Goal: Task Accomplishment & Management: Manage account settings

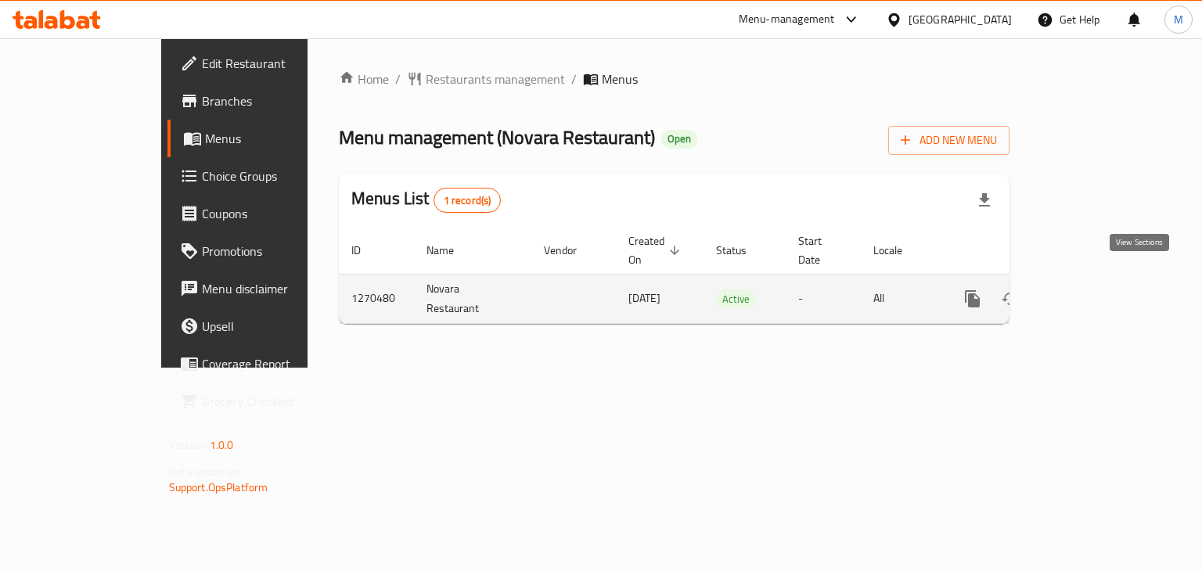
click at [1092, 292] on icon "enhanced table" at bounding box center [1085, 299] width 14 height 14
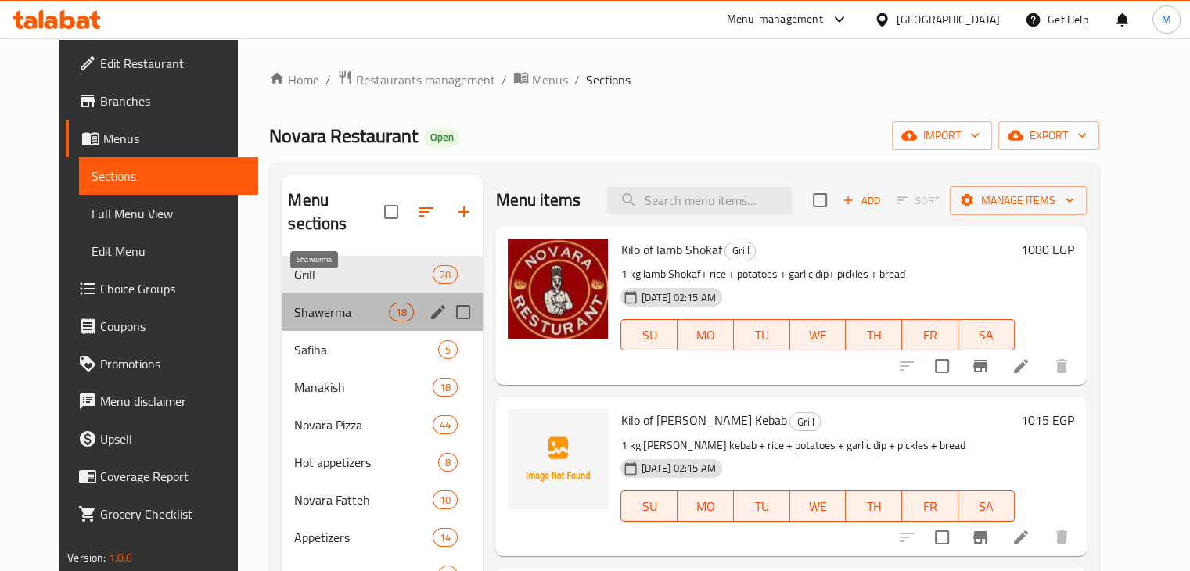
click at [294, 303] on span "Shawerma" at bounding box center [341, 312] width 95 height 19
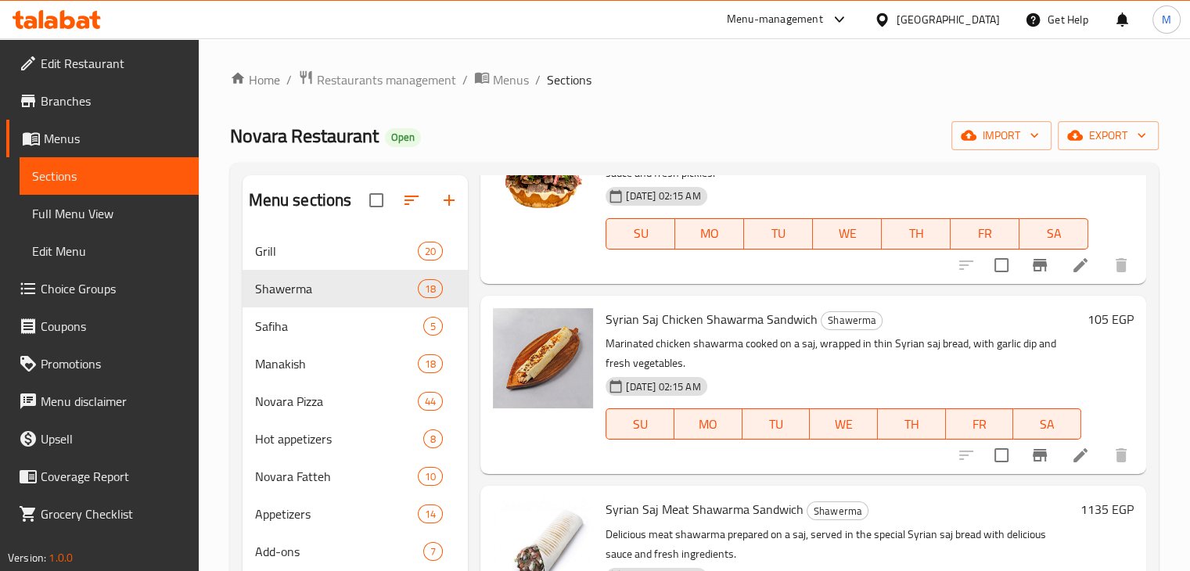
scroll to position [531, 0]
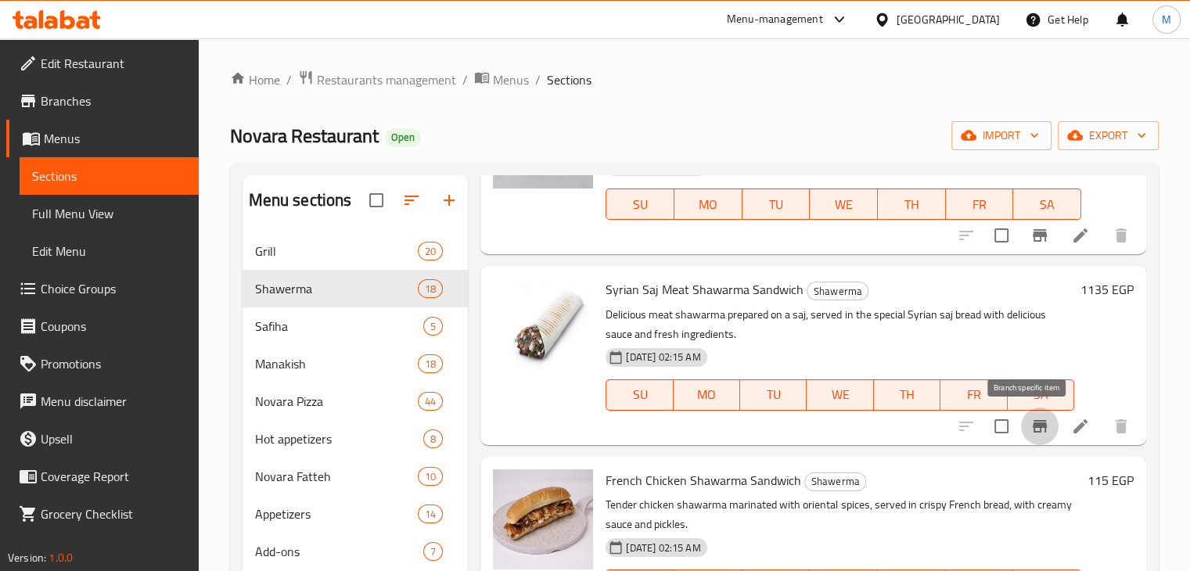
click at [1030, 419] on icon "Branch-specific-item" at bounding box center [1039, 426] width 19 height 19
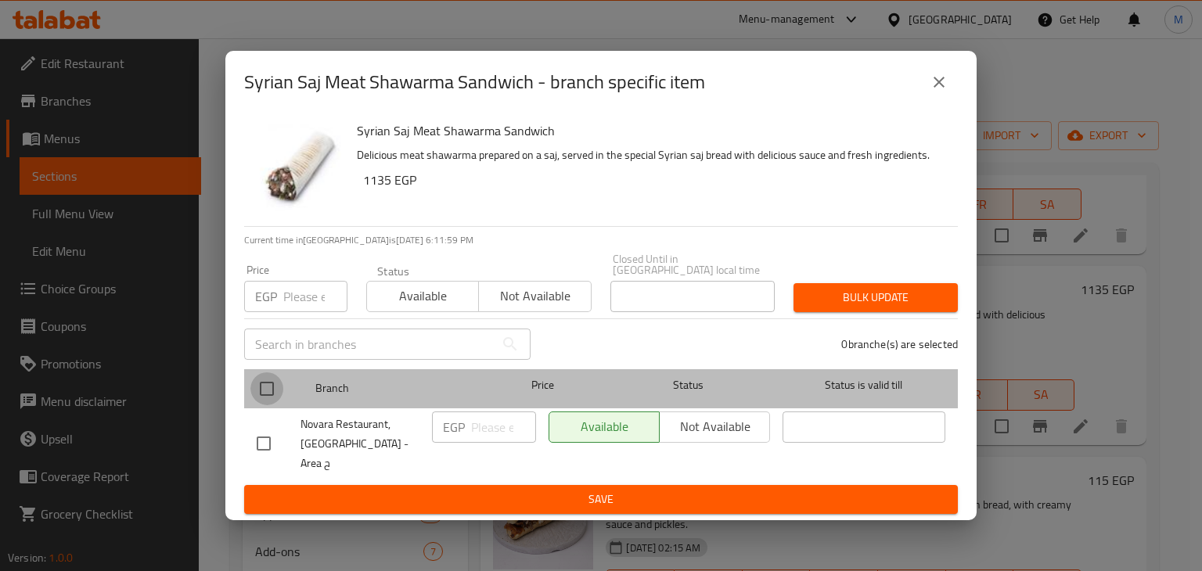
click at [256, 385] on input "checkbox" at bounding box center [266, 388] width 33 height 33
checkbox input "true"
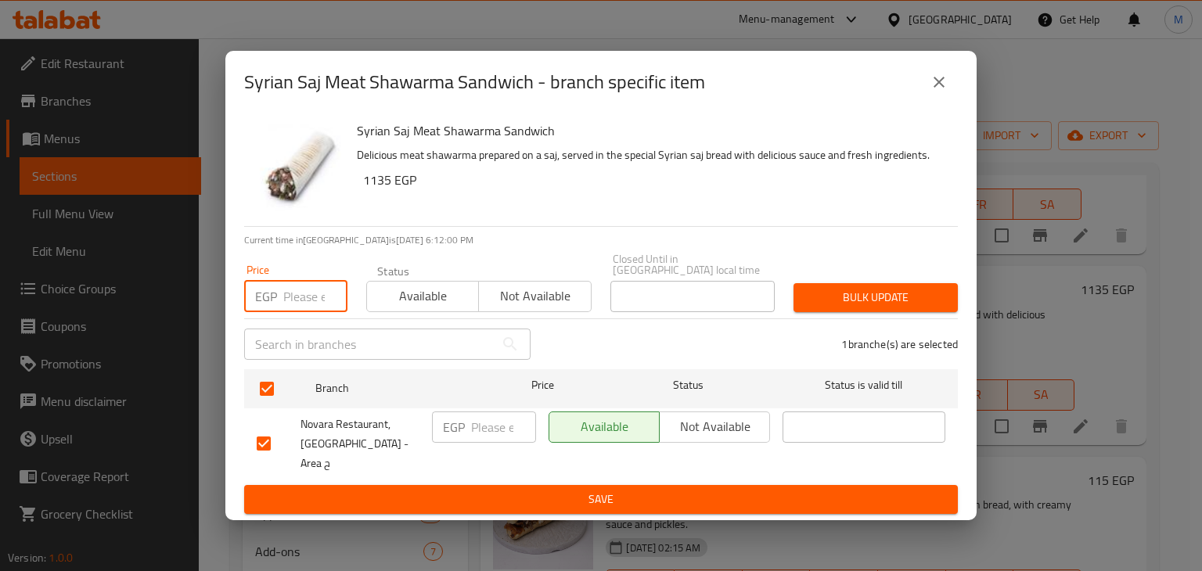
click at [286, 297] on input "number" at bounding box center [315, 296] width 64 height 31
type input "135"
click at [410, 289] on span "Available" at bounding box center [422, 296] width 99 height 23
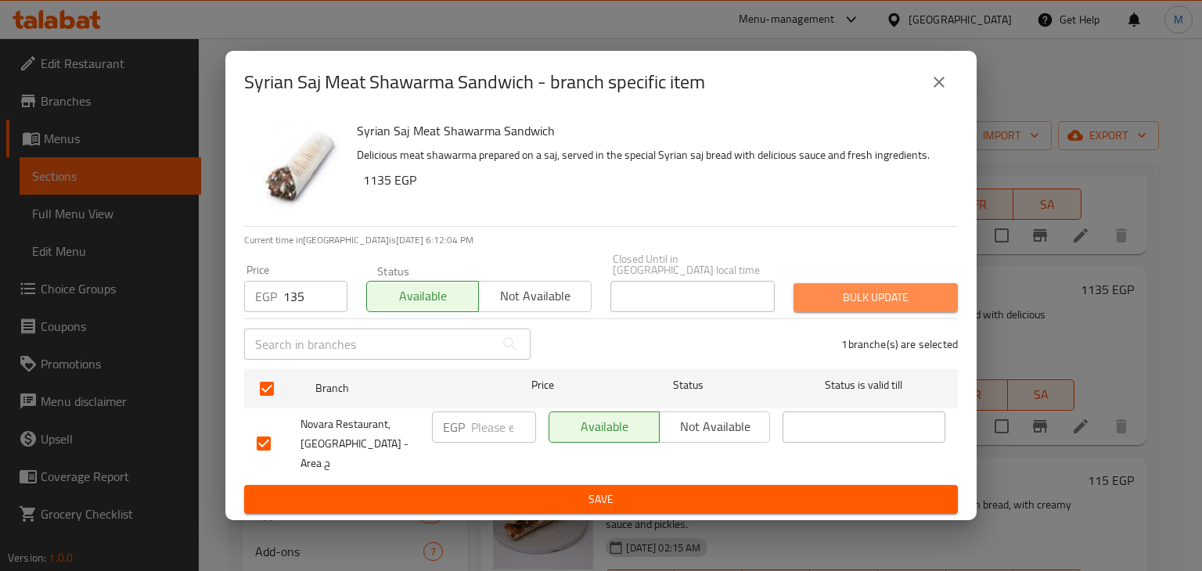
click at [806, 290] on span "Bulk update" at bounding box center [875, 298] width 139 height 20
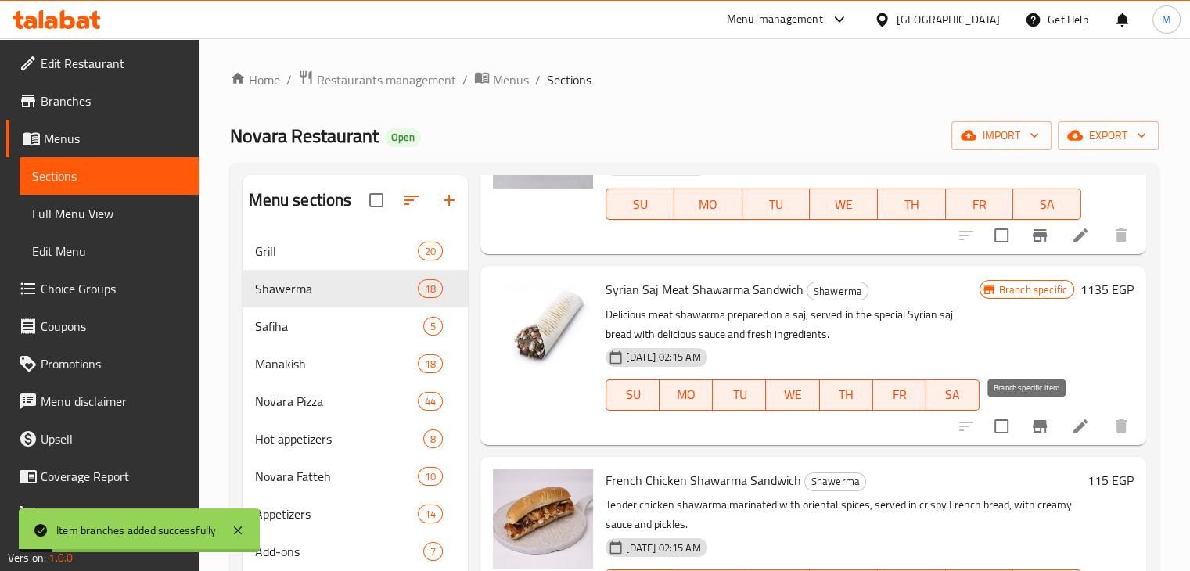
click at [1030, 417] on icon "Branch-specific-item" at bounding box center [1039, 426] width 19 height 19
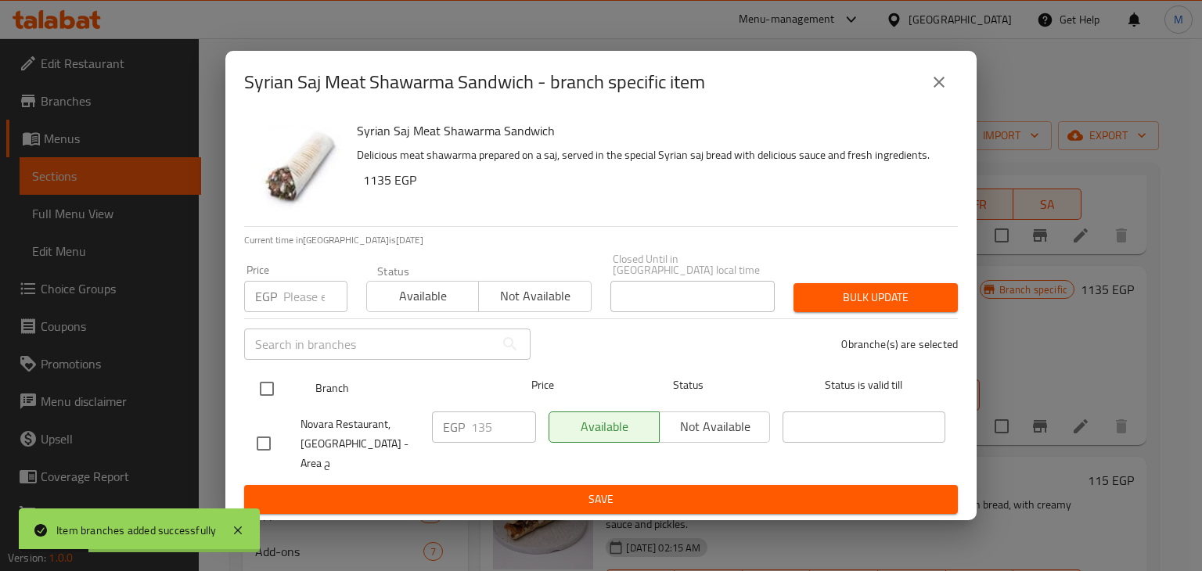
click at [276, 386] on input "checkbox" at bounding box center [266, 388] width 33 height 33
checkbox input "true"
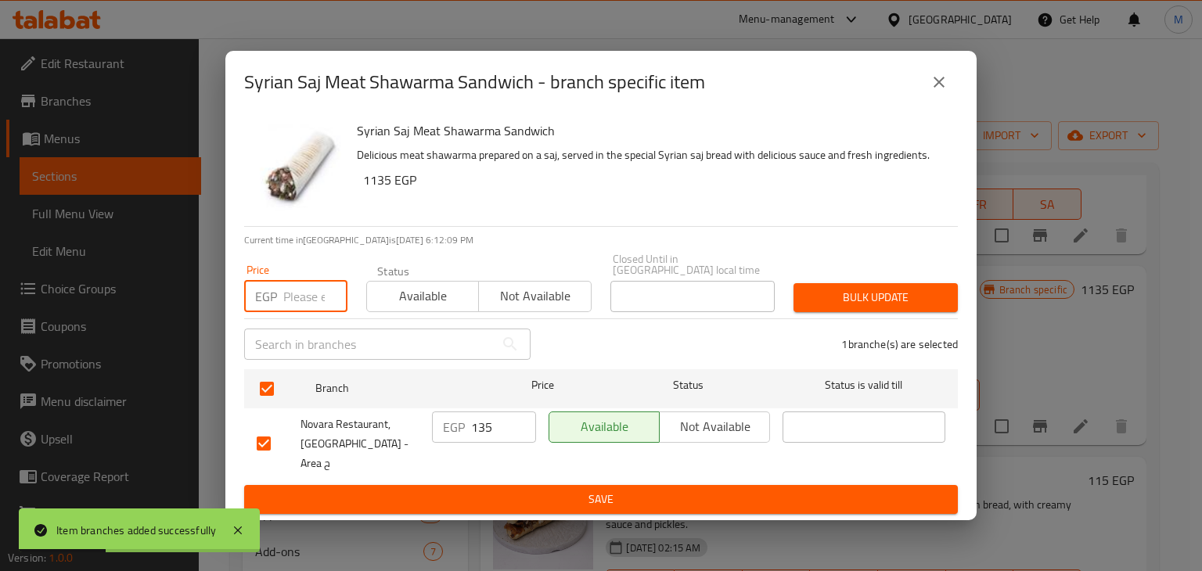
click at [285, 289] on input "number" at bounding box center [315, 296] width 64 height 31
type input "1"
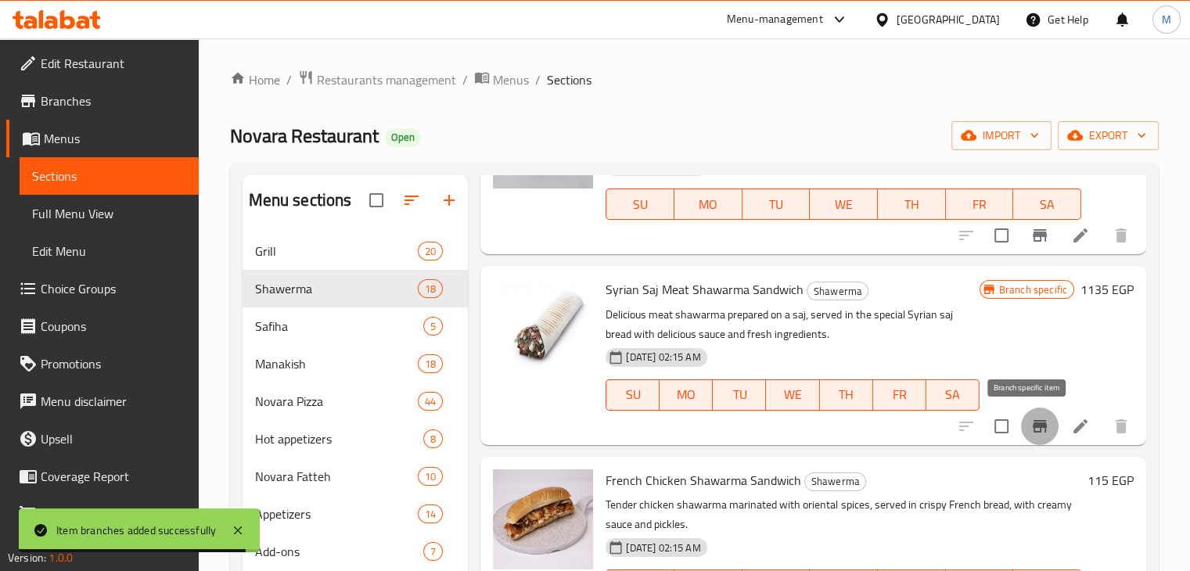
click at [1021, 418] on button "Branch-specific-item" at bounding box center [1040, 427] width 38 height 38
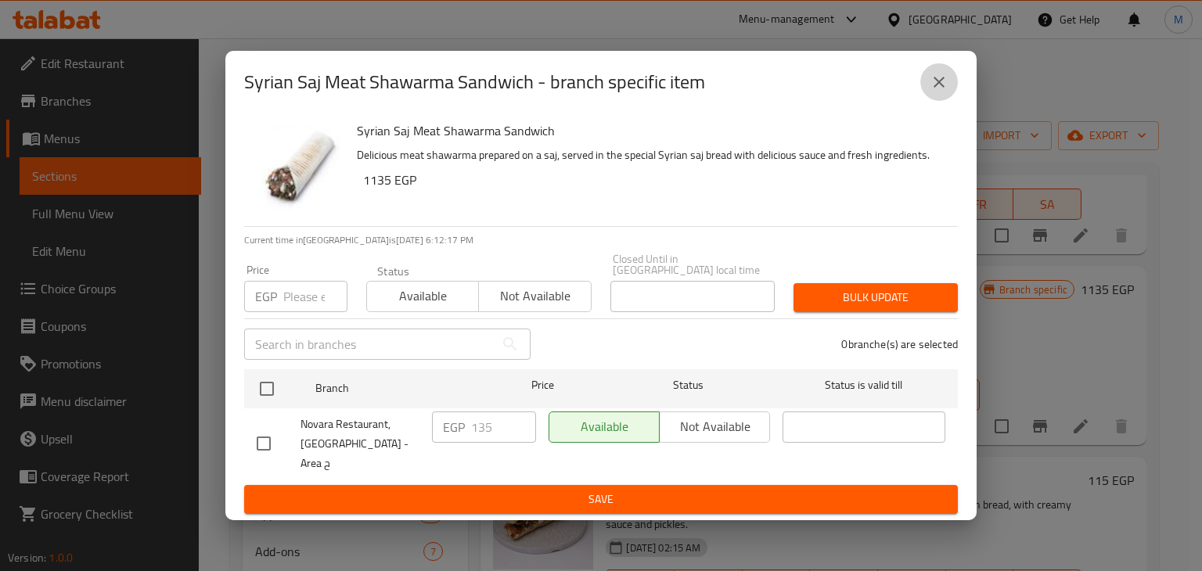
click at [921, 88] on button "close" at bounding box center [939, 82] width 38 height 38
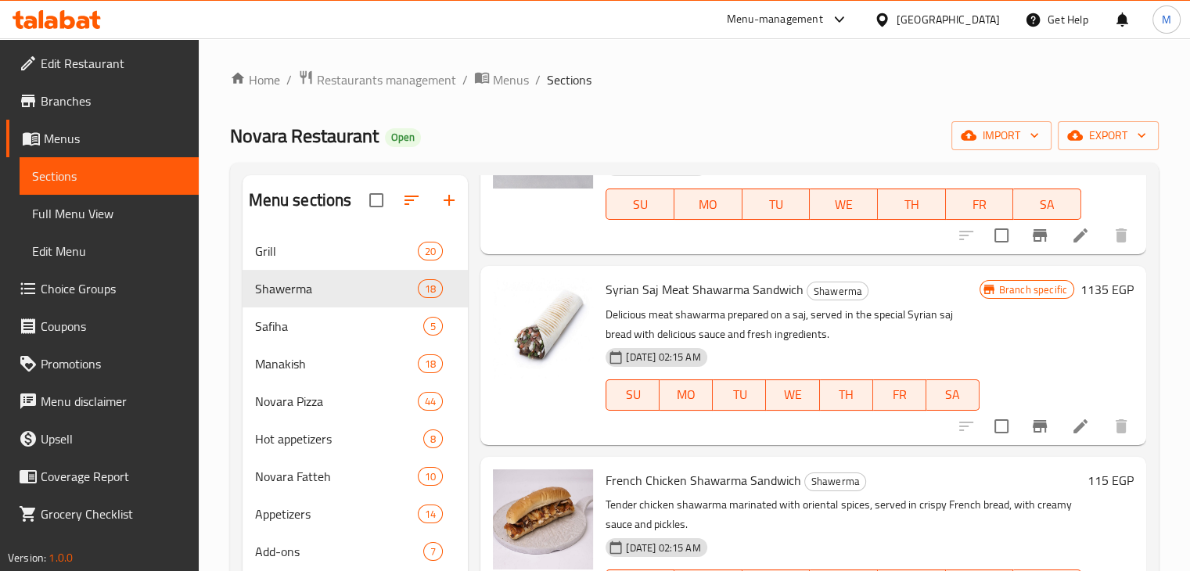
click at [87, 13] on icon at bounding box center [57, 19] width 88 height 19
